Goal: Information Seeking & Learning: Find specific page/section

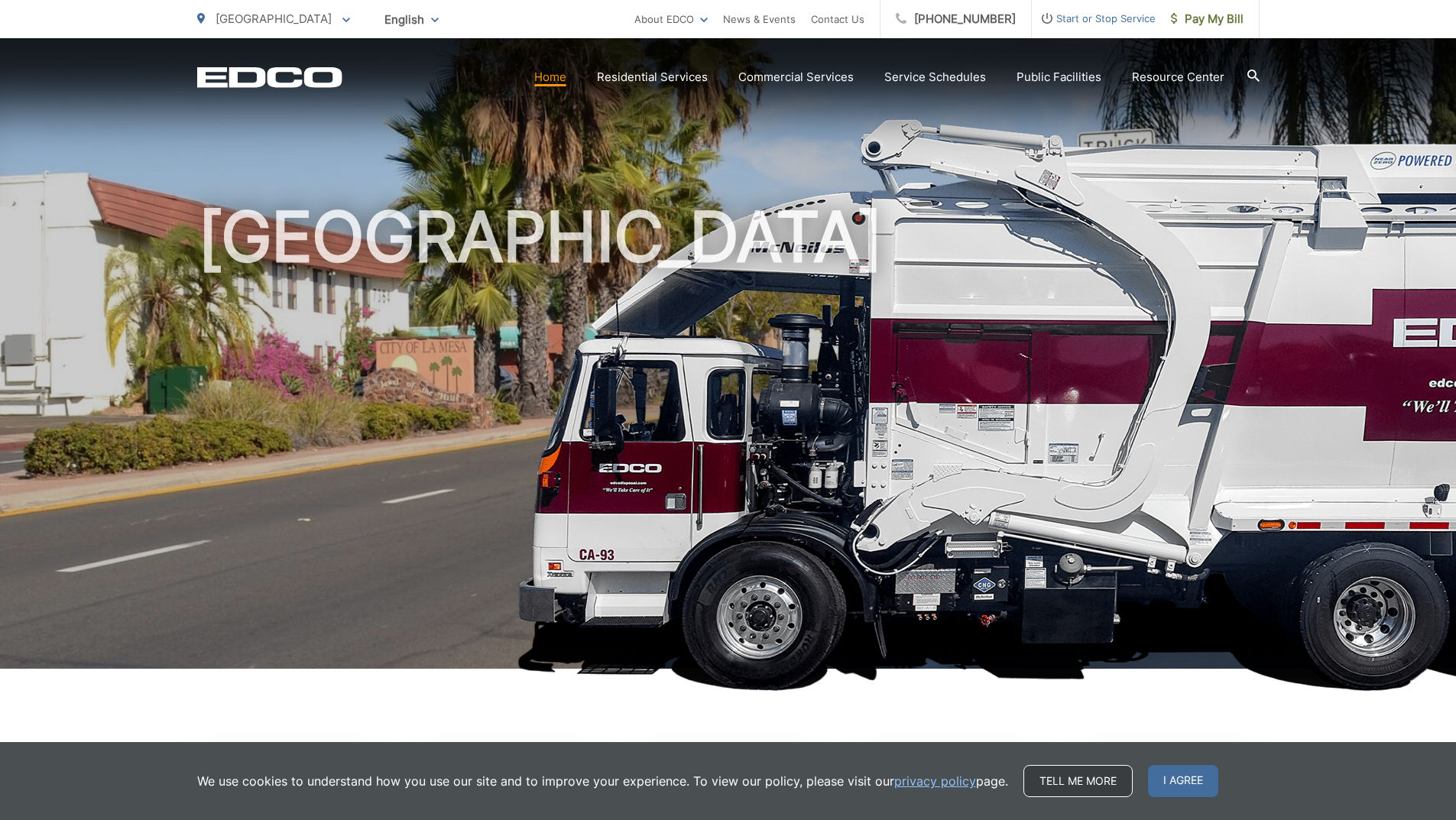
click at [1110, 788] on link "Tell me more" at bounding box center [1078, 781] width 109 height 32
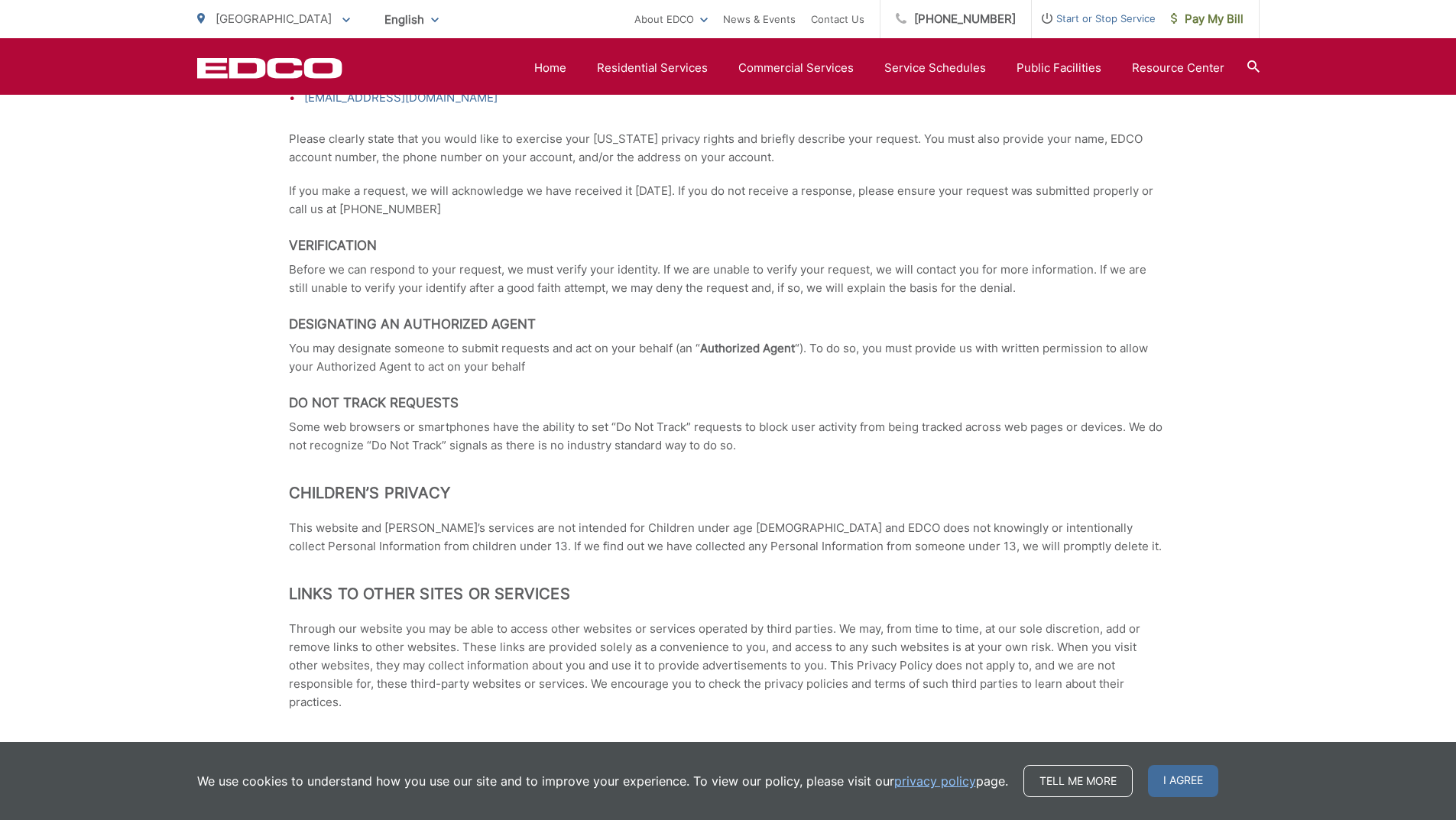
scroll to position [2903, 0]
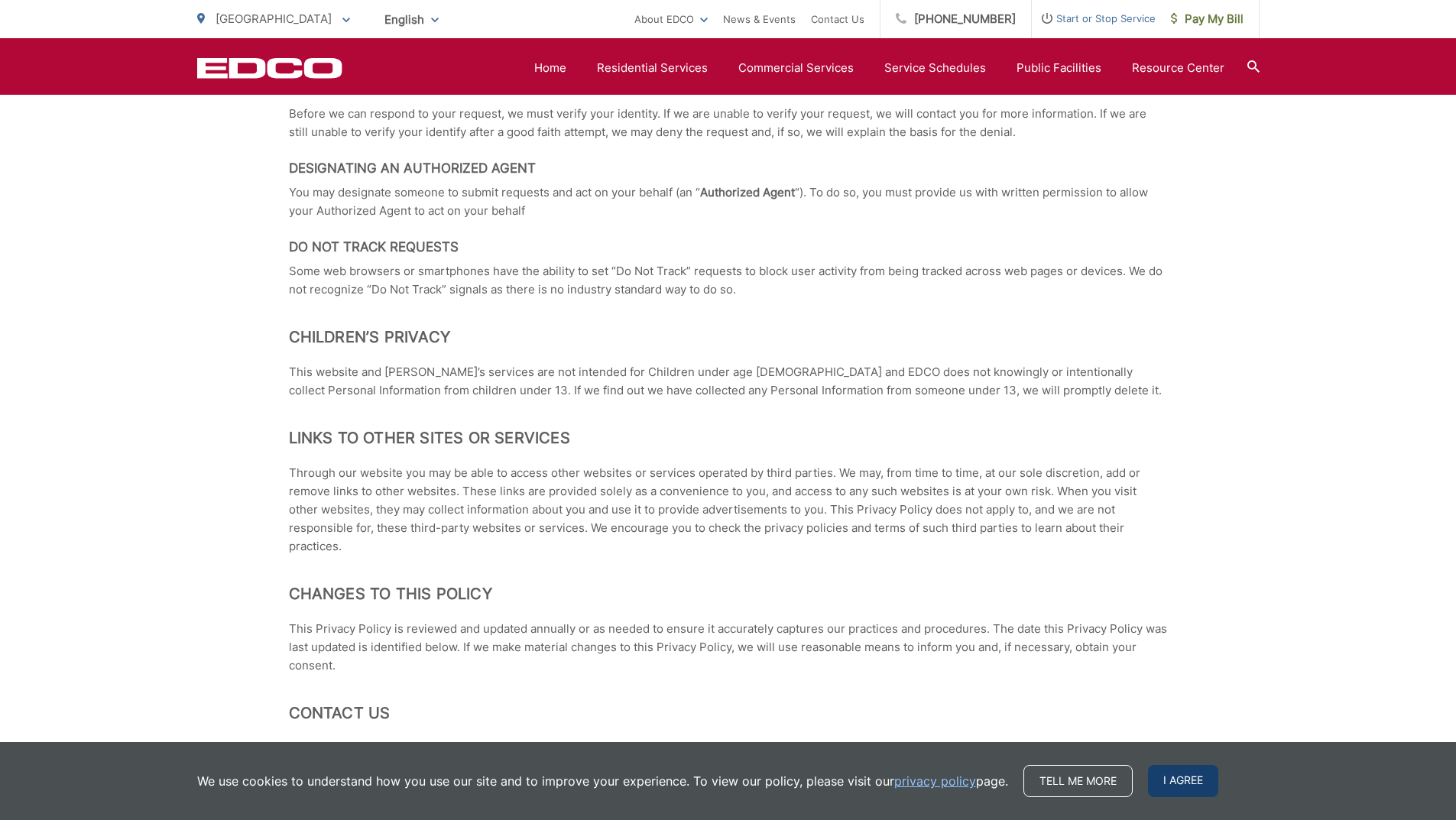
click at [1179, 775] on span "I agree" at bounding box center [1183, 781] width 71 height 32
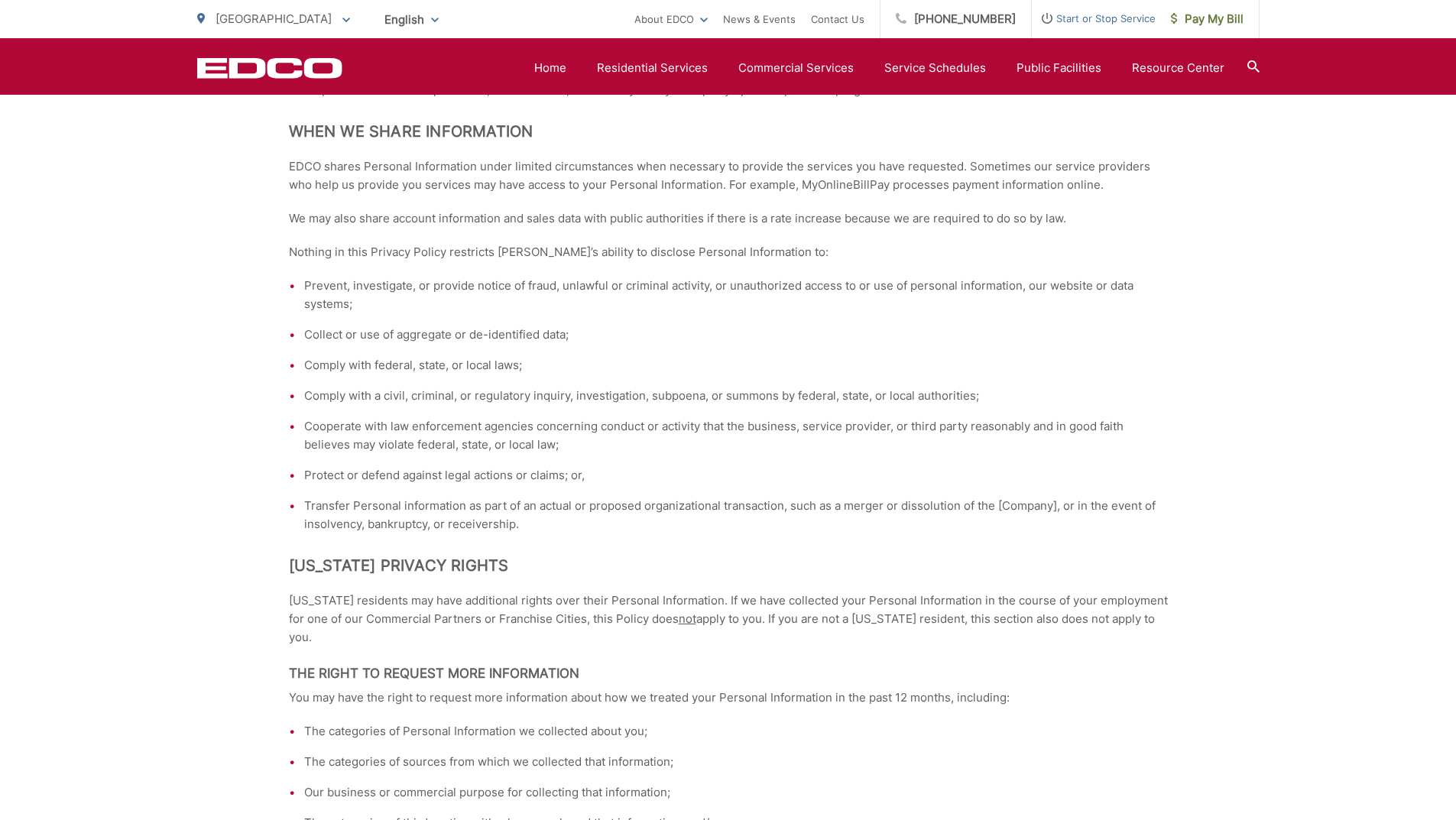
scroll to position [0, 0]
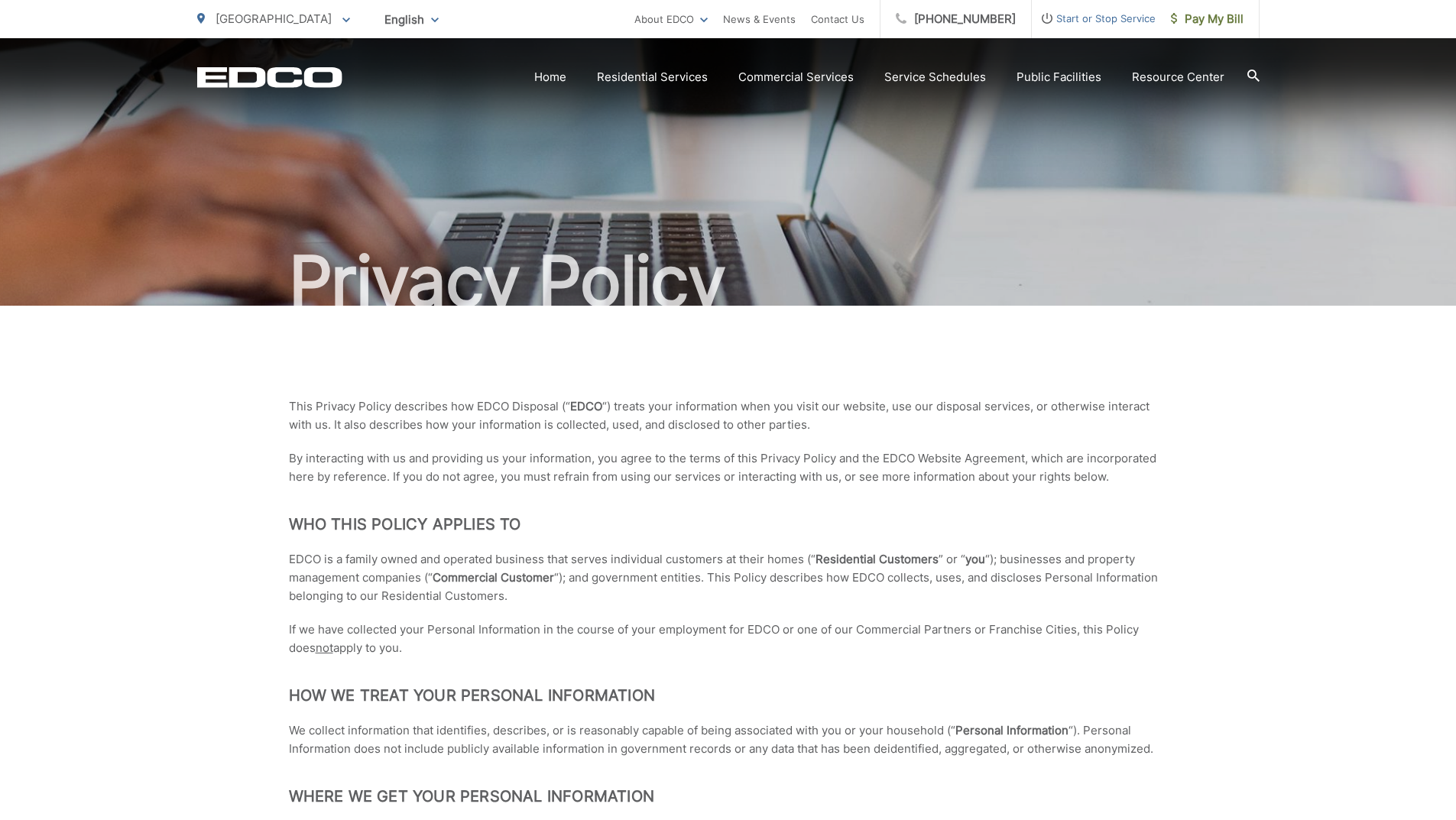
drag, startPoint x: 995, startPoint y: 655, endPoint x: 775, endPoint y: 149, distance: 551.8
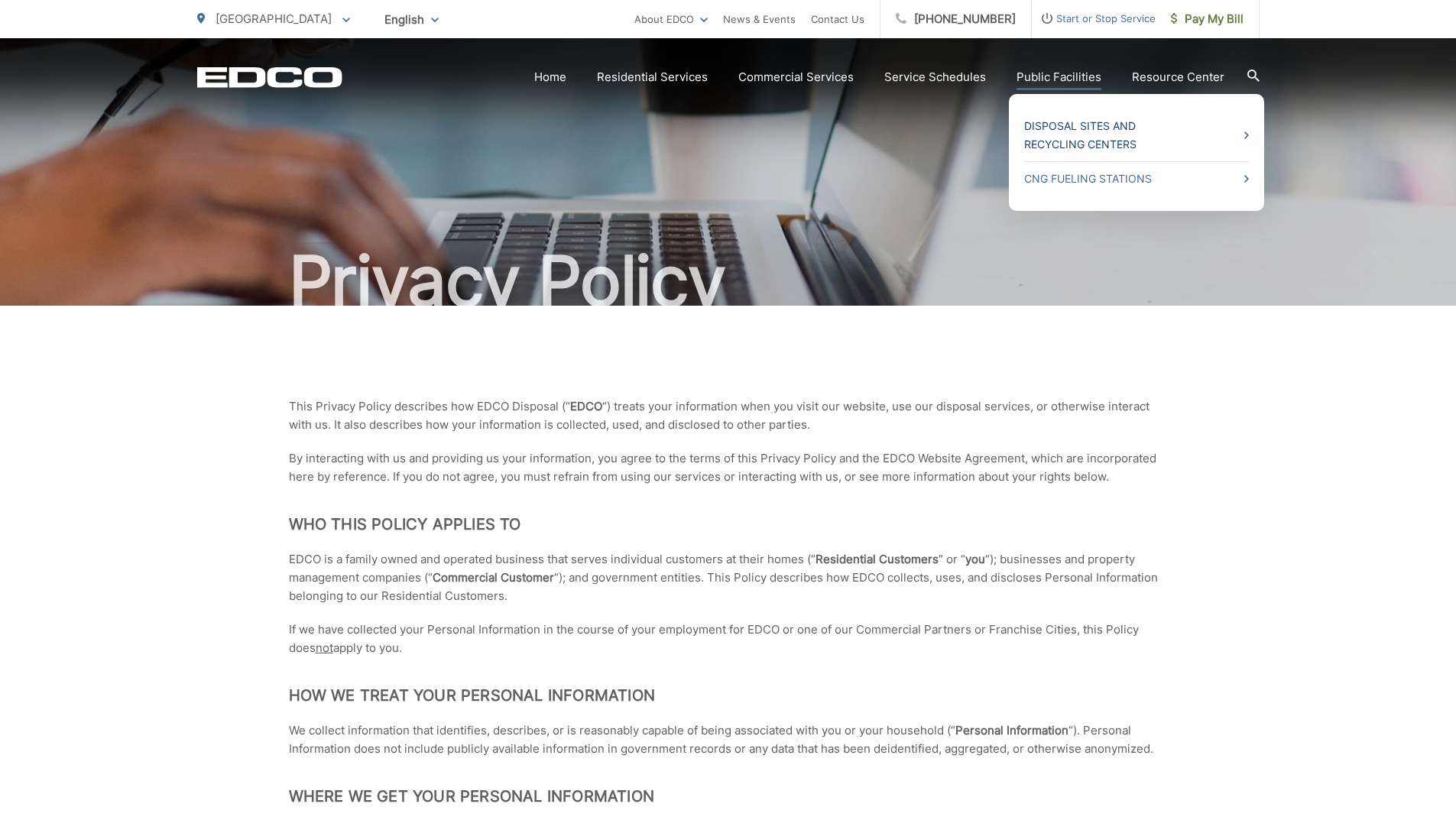
click at [1106, 128] on link "Disposal Sites and Recycling Centers" at bounding box center [1136, 135] width 225 height 36
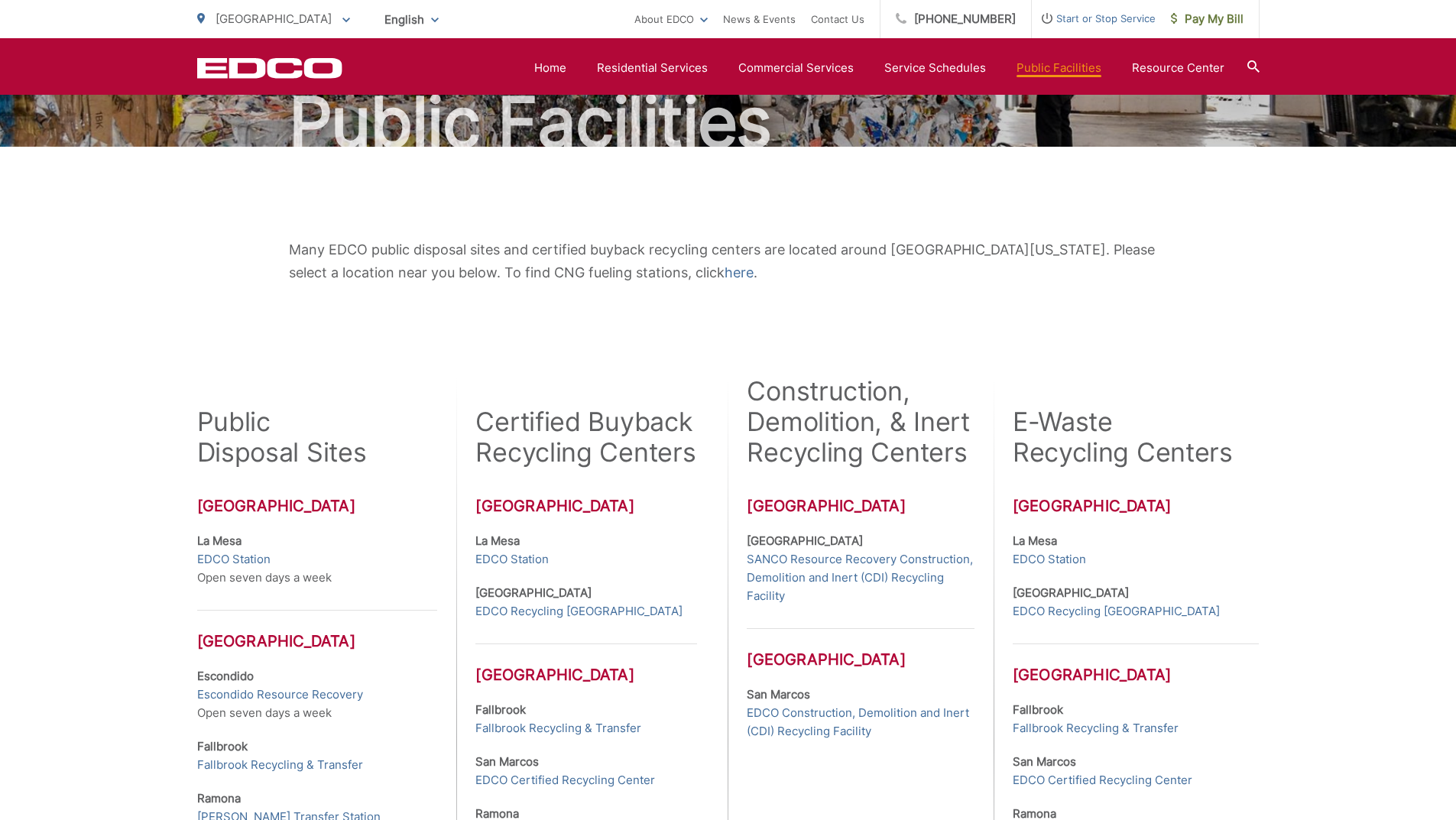
scroll to position [84, 0]
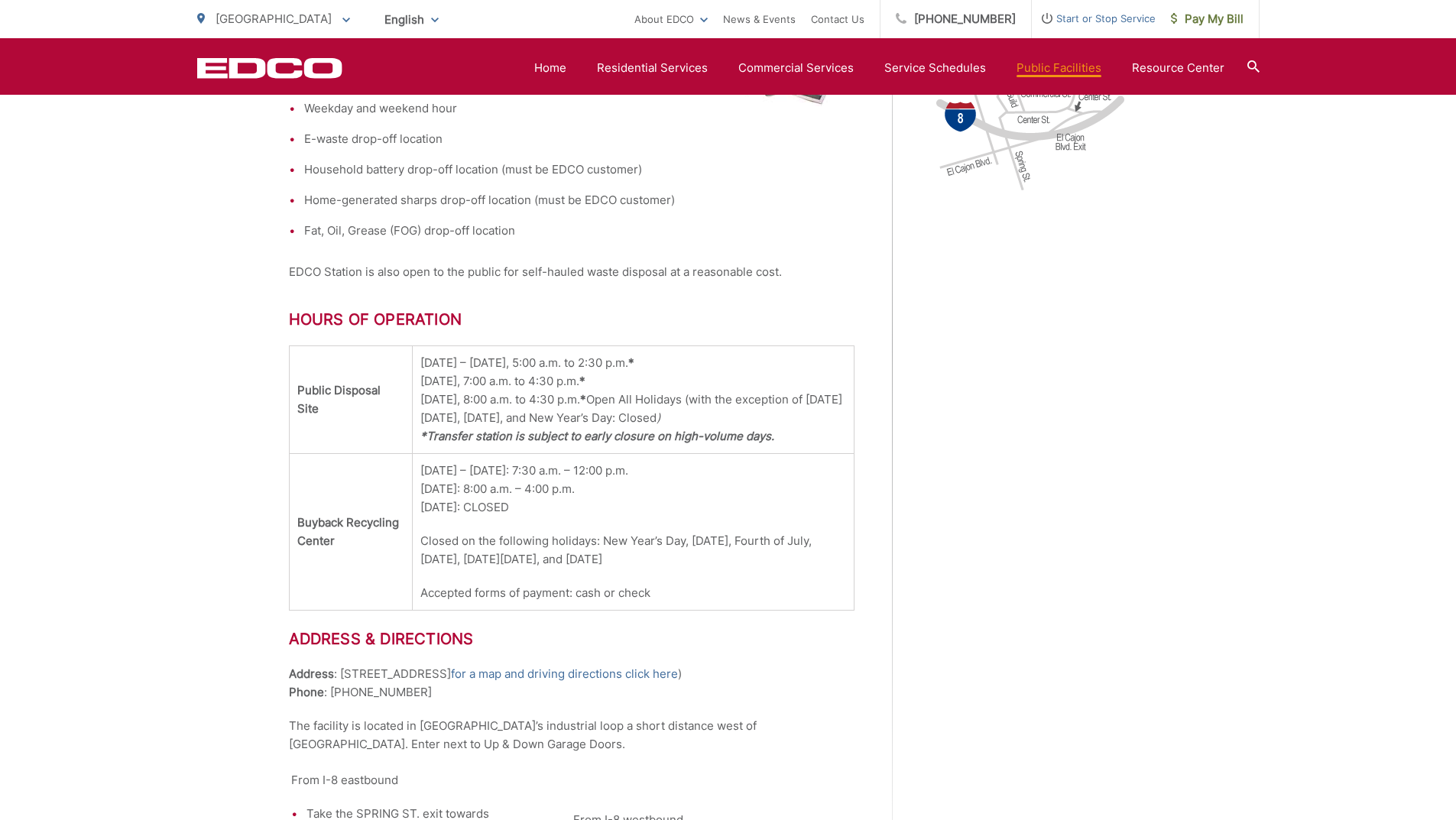
scroll to position [916, 0]
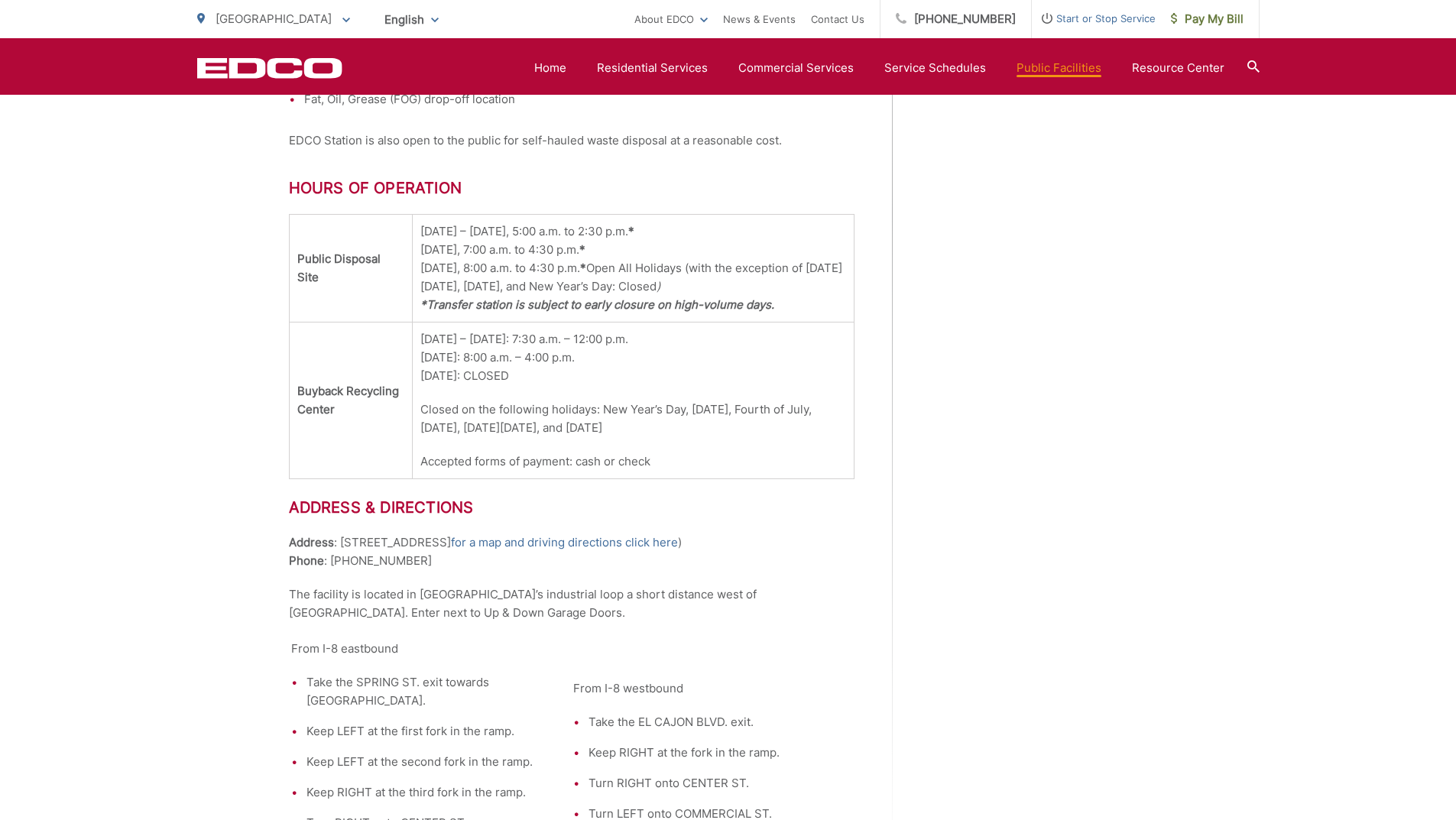
drag, startPoint x: 339, startPoint y: 523, endPoint x: 453, endPoint y: 527, distance: 114.1
click at [453, 533] on p "Address : 8184 Commercial St. ( for a map and driving directions click here ) P…" at bounding box center [572, 551] width 566 height 36
copy p "8184 Commercial St."
click at [872, 489] on div "EDCO Station provides a clean, reasonable-cost alternative to the landfill. Why…" at bounding box center [590, 199] width 603 height 1331
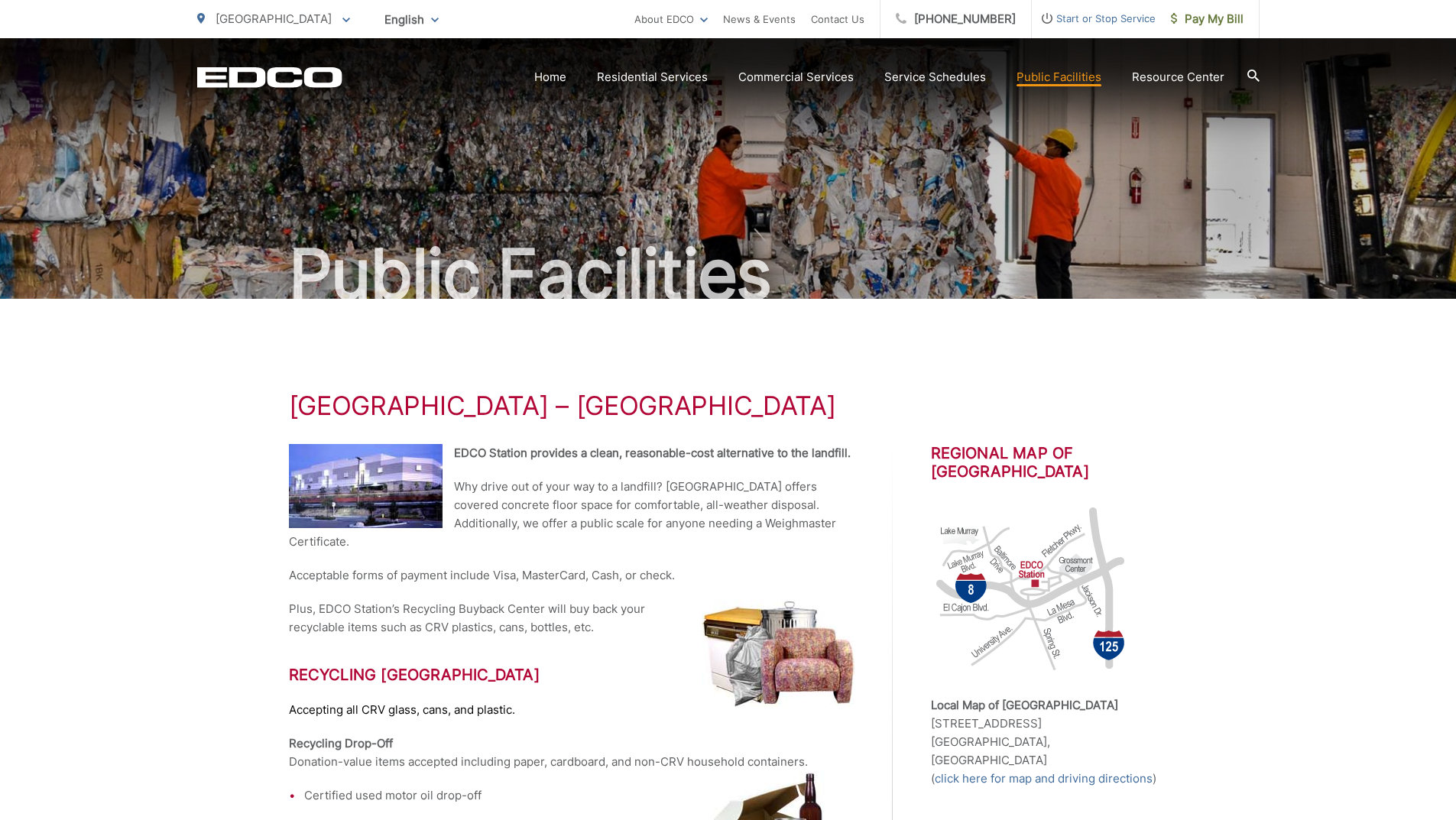
scroll to position [0, 0]
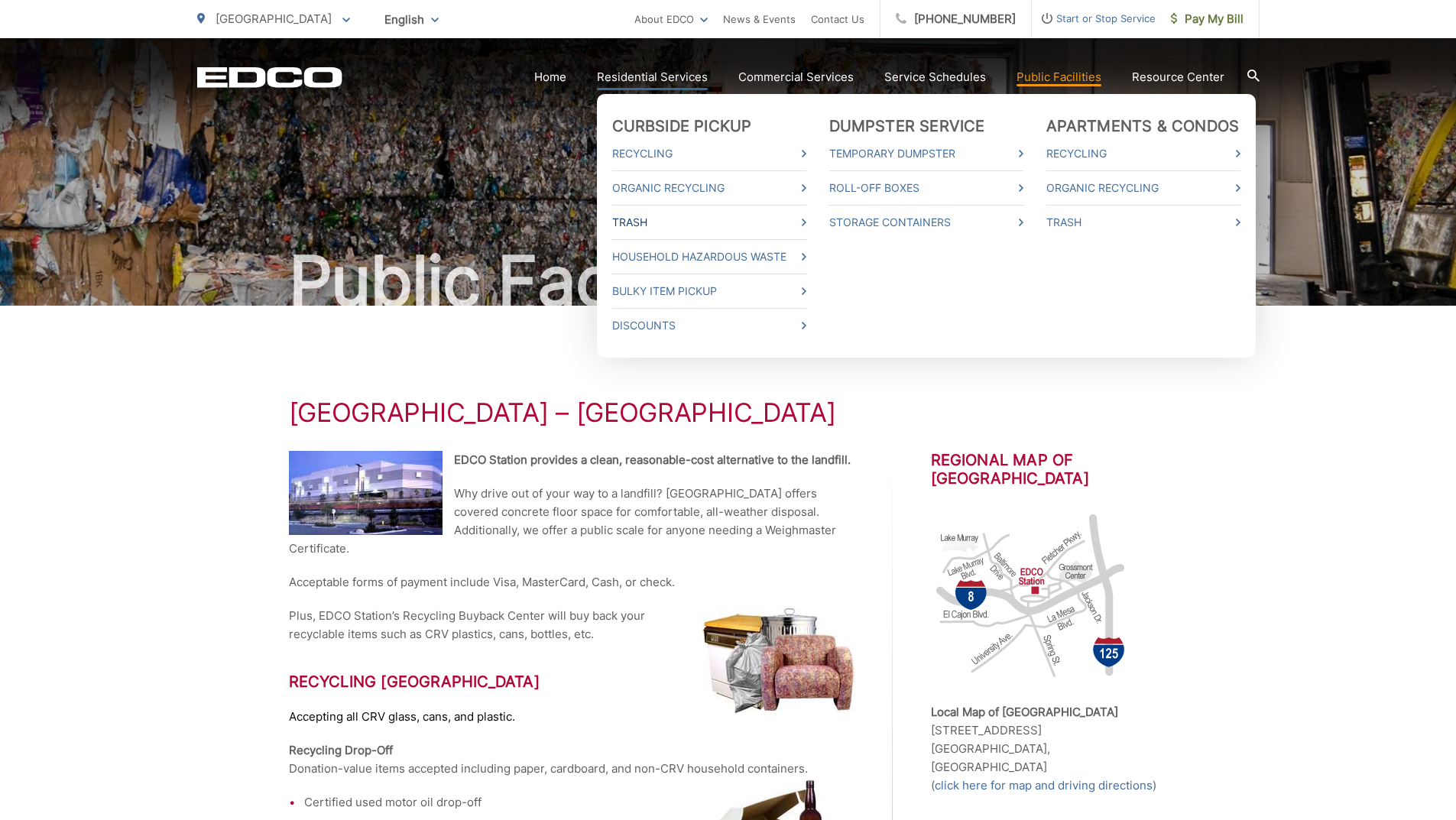
click at [648, 217] on link "Trash" at bounding box center [709, 222] width 195 height 19
